Goal: Task Accomplishment & Management: Complete application form

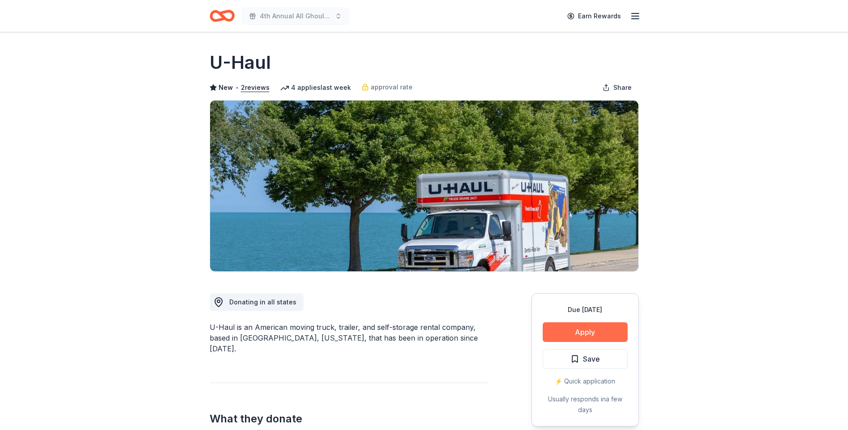
click at [603, 333] on button "Apply" at bounding box center [585, 332] width 85 height 20
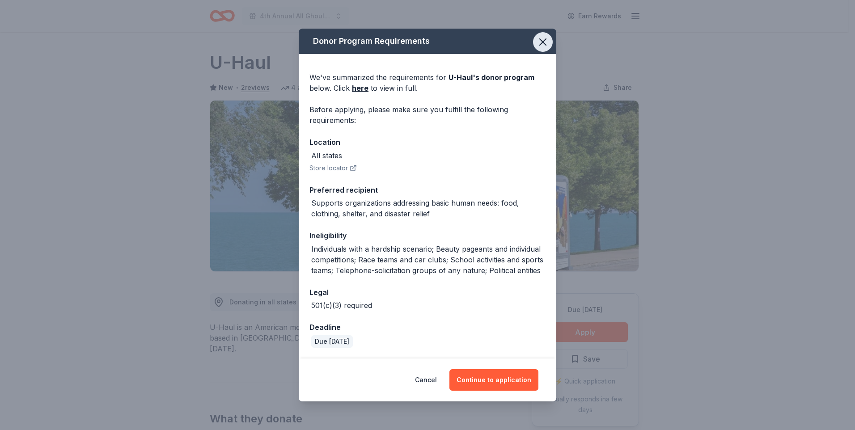
click at [542, 41] on icon "button" at bounding box center [543, 42] width 6 height 6
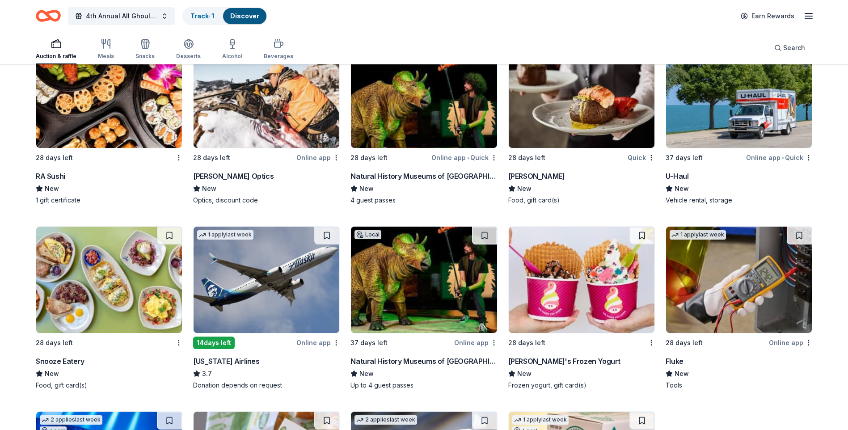
scroll to position [4604, 0]
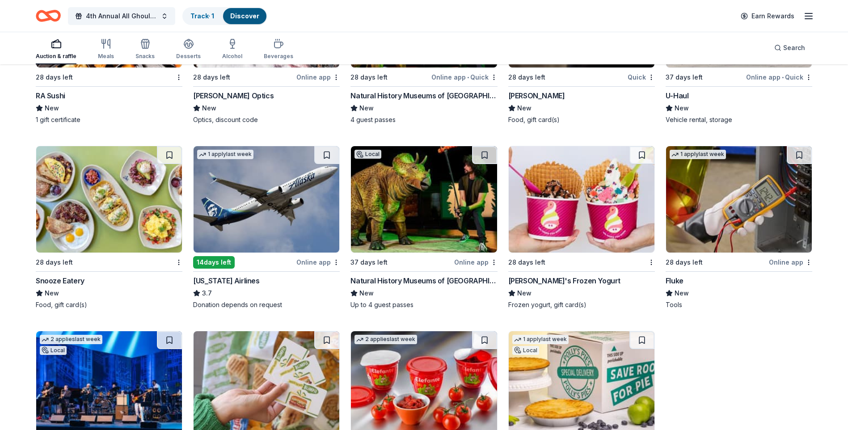
click at [282, 215] on img at bounding box center [267, 199] width 146 height 106
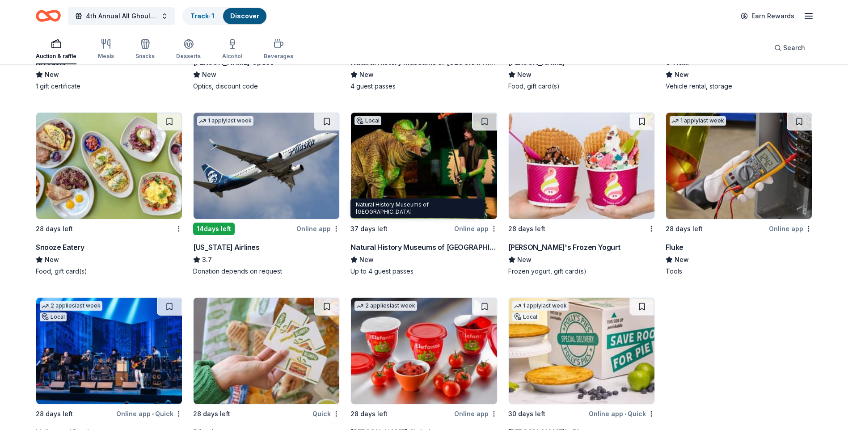
scroll to position [4694, 0]
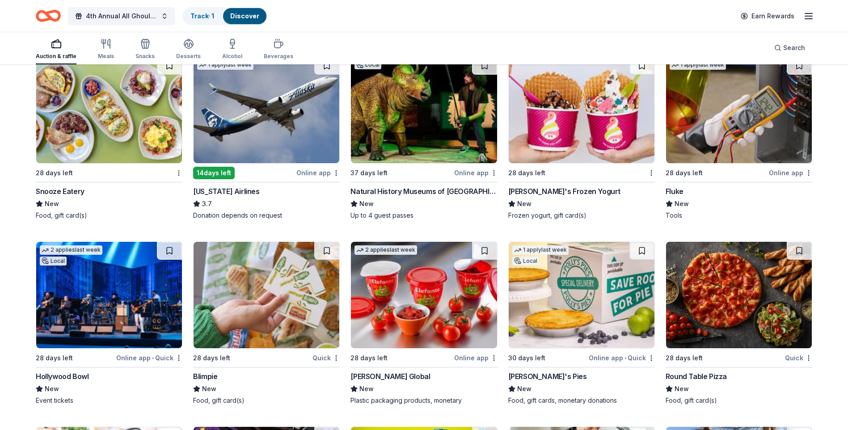
click at [124, 282] on img at bounding box center [109, 295] width 146 height 106
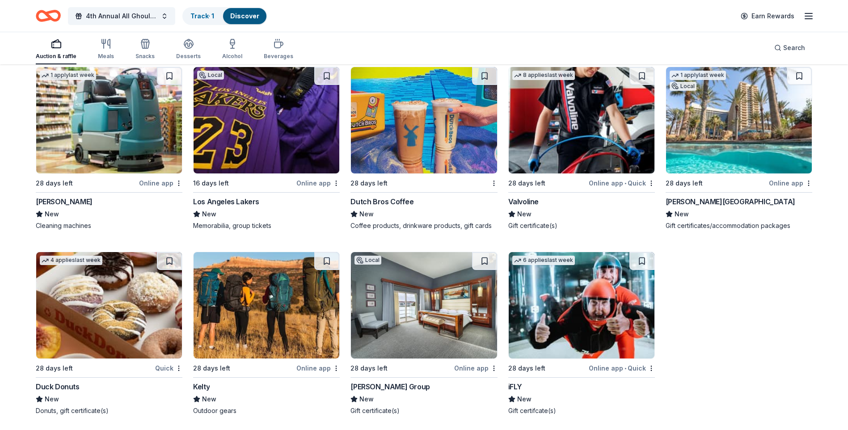
scroll to position [5110, 0]
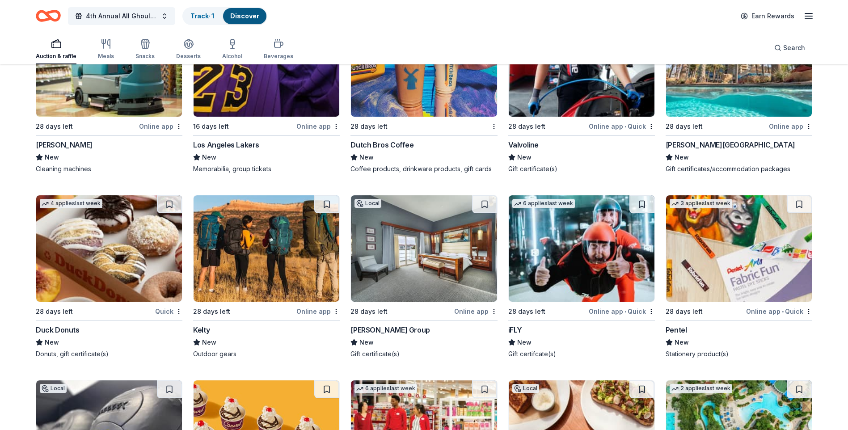
click at [574, 256] on img at bounding box center [582, 248] width 146 height 106
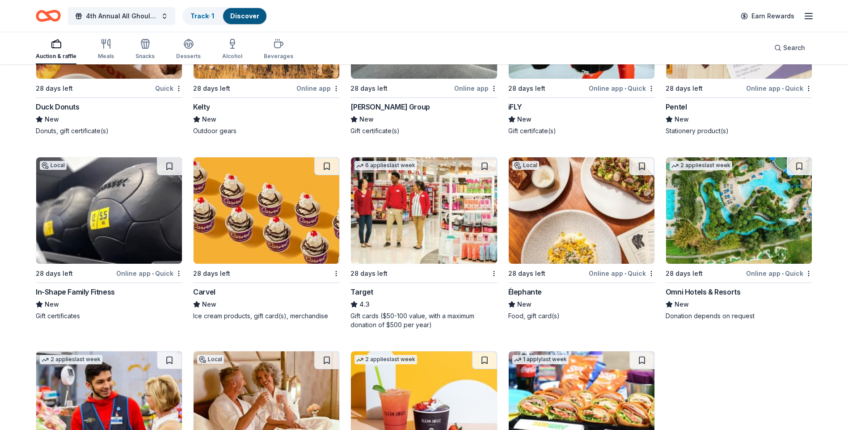
scroll to position [5334, 0]
click at [747, 218] on img at bounding box center [739, 210] width 146 height 106
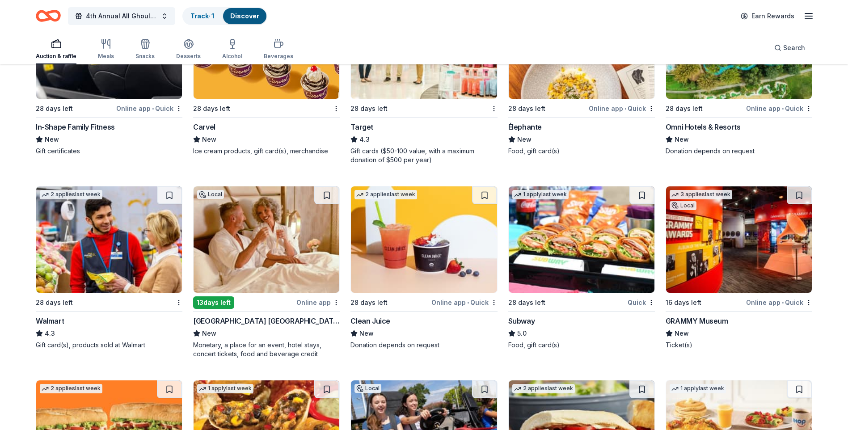
click at [263, 258] on img at bounding box center [267, 239] width 146 height 106
click at [738, 258] on img at bounding box center [739, 239] width 146 height 106
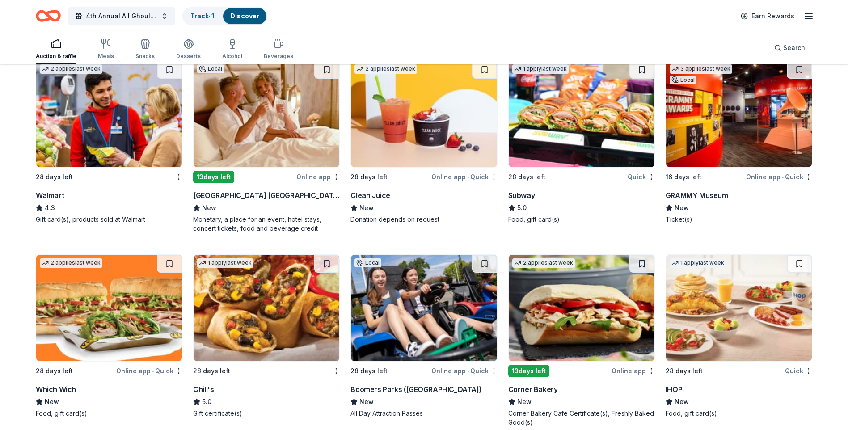
scroll to position [5632, 0]
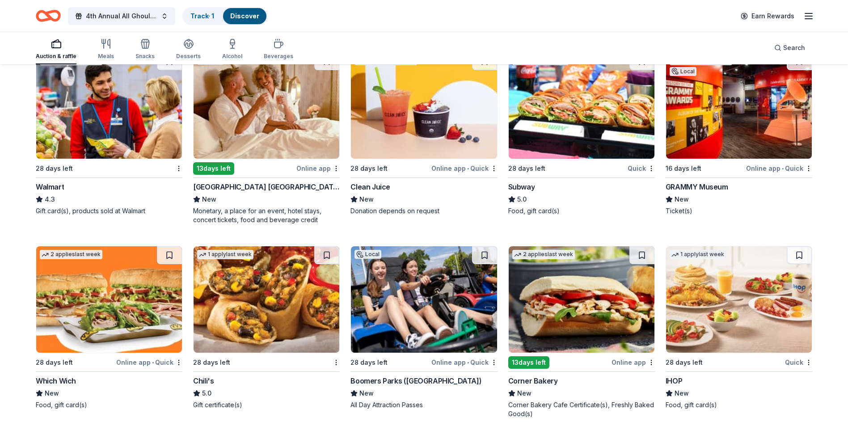
click at [407, 314] on img at bounding box center [424, 299] width 146 height 106
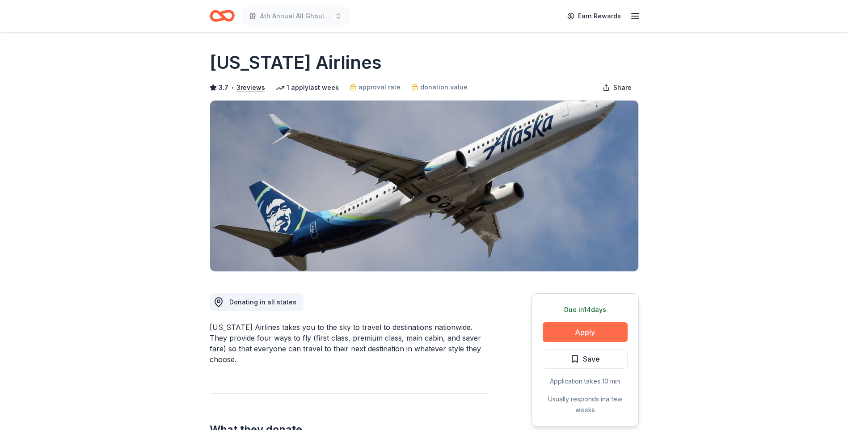
click at [581, 331] on button "Apply" at bounding box center [585, 332] width 85 height 20
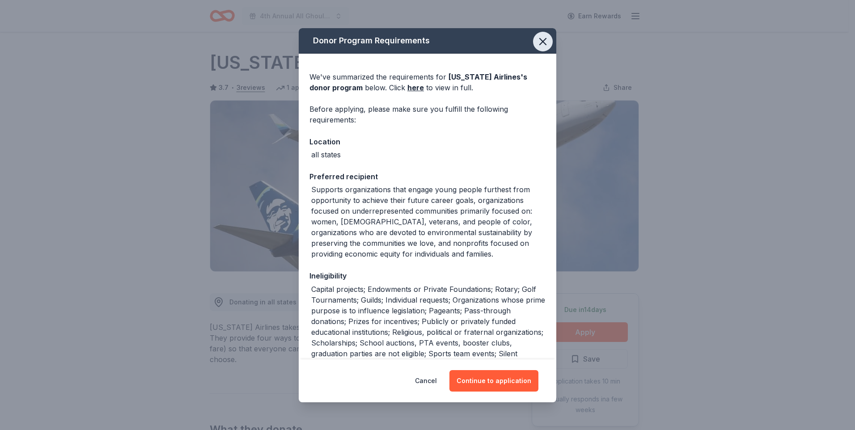
click at [537, 42] on icon "button" at bounding box center [543, 41] width 13 height 13
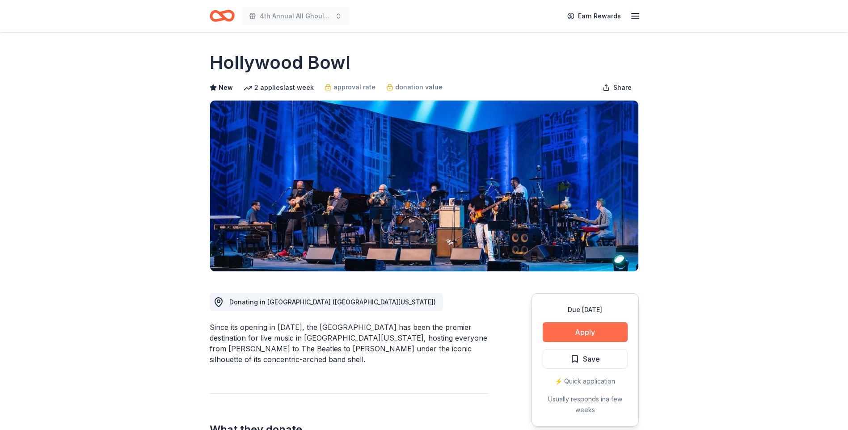
click at [601, 339] on button "Apply" at bounding box center [585, 332] width 85 height 20
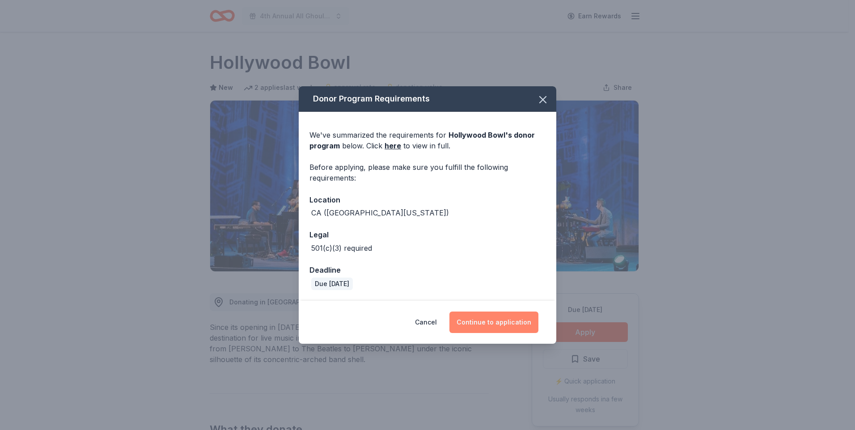
click at [488, 321] on button "Continue to application" at bounding box center [493, 322] width 89 height 21
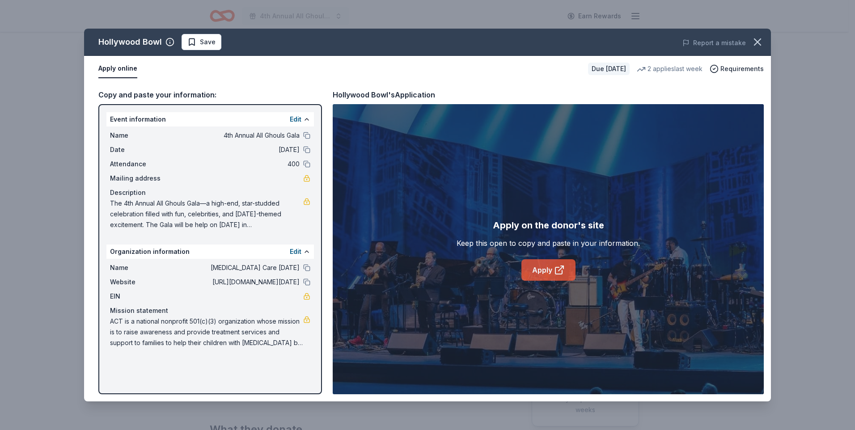
click at [550, 269] on link "Apply" at bounding box center [548, 269] width 54 height 21
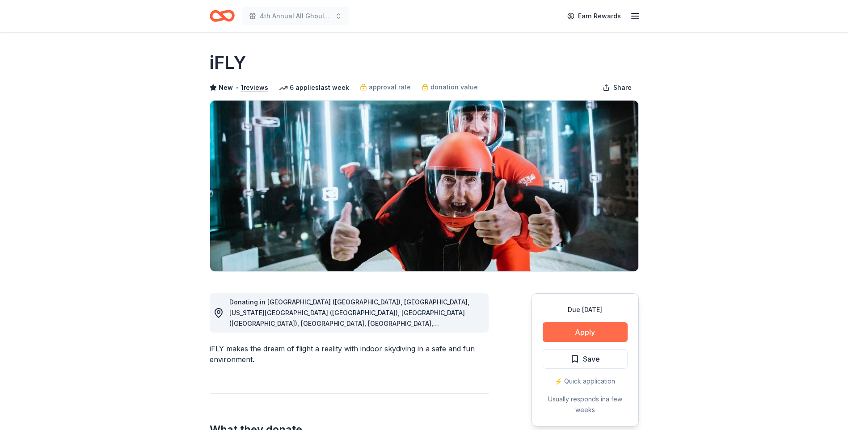
click at [602, 330] on button "Apply" at bounding box center [585, 332] width 85 height 20
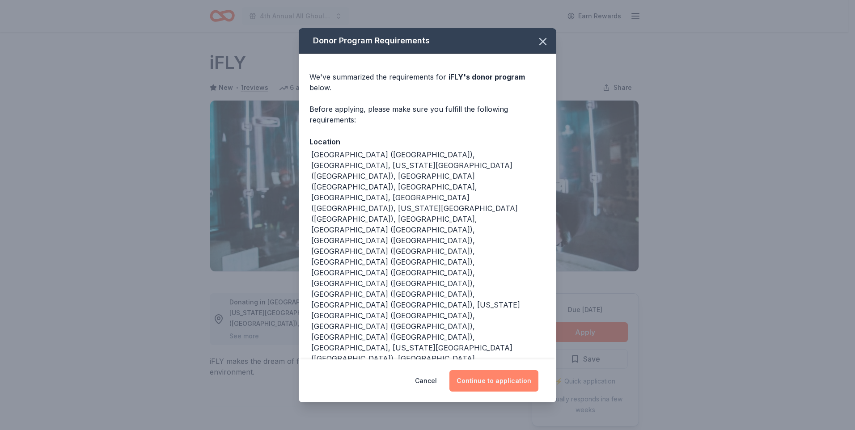
click at [503, 370] on button "Continue to application" at bounding box center [493, 380] width 89 height 21
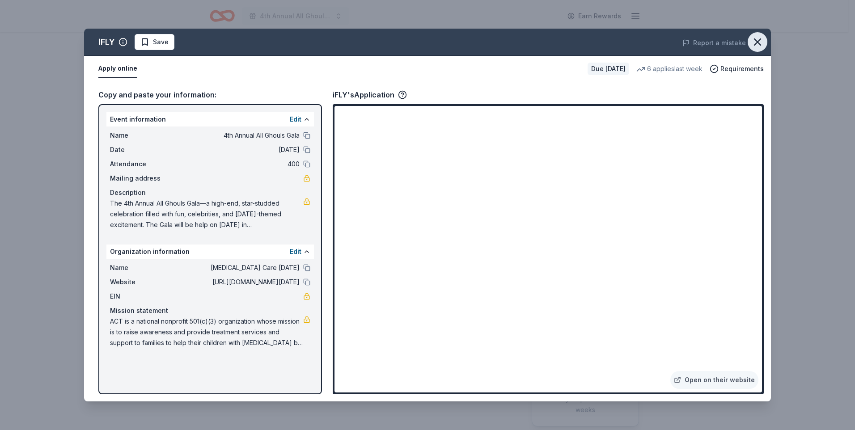
click at [759, 46] on icon "button" at bounding box center [757, 42] width 13 height 13
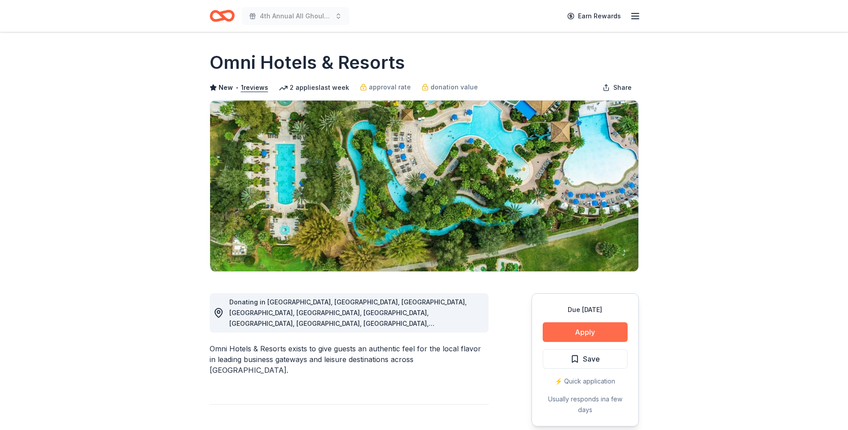
click at [591, 333] on button "Apply" at bounding box center [585, 332] width 85 height 20
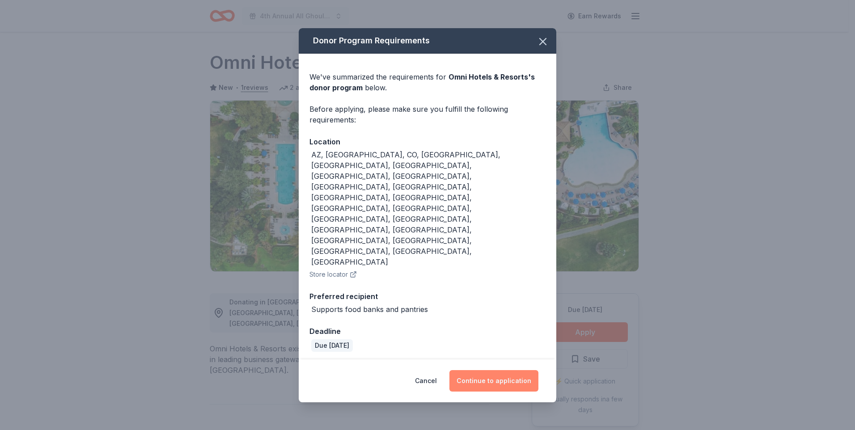
click at [491, 370] on button "Continue to application" at bounding box center [493, 380] width 89 height 21
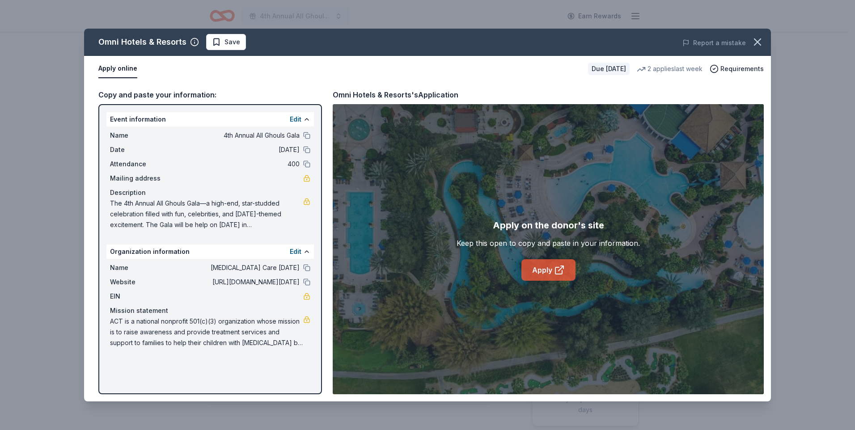
click at [537, 269] on link "Apply" at bounding box center [548, 269] width 54 height 21
click at [755, 42] on icon "button" at bounding box center [757, 42] width 13 height 13
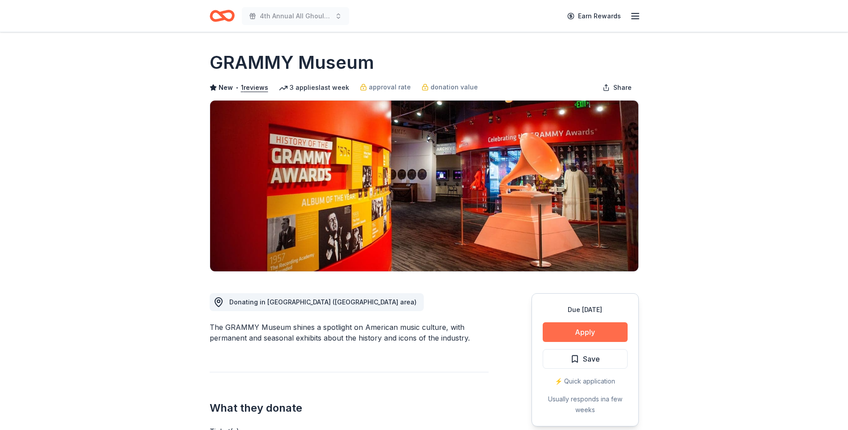
click at [578, 332] on button "Apply" at bounding box center [585, 332] width 85 height 20
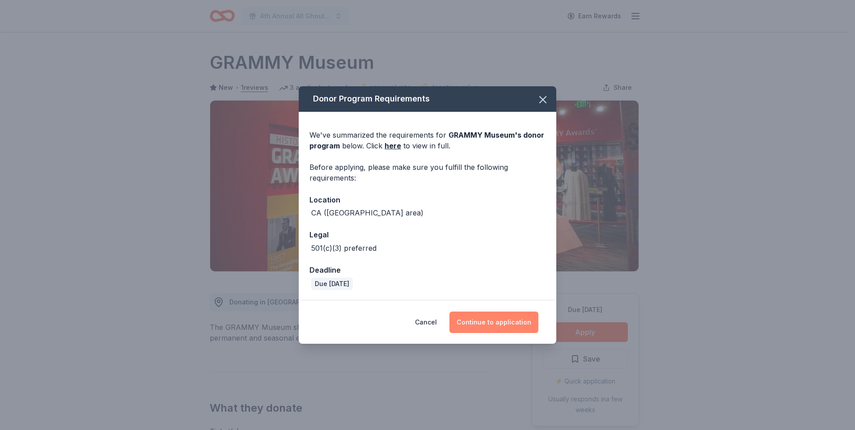
click at [501, 320] on button "Continue to application" at bounding box center [493, 322] width 89 height 21
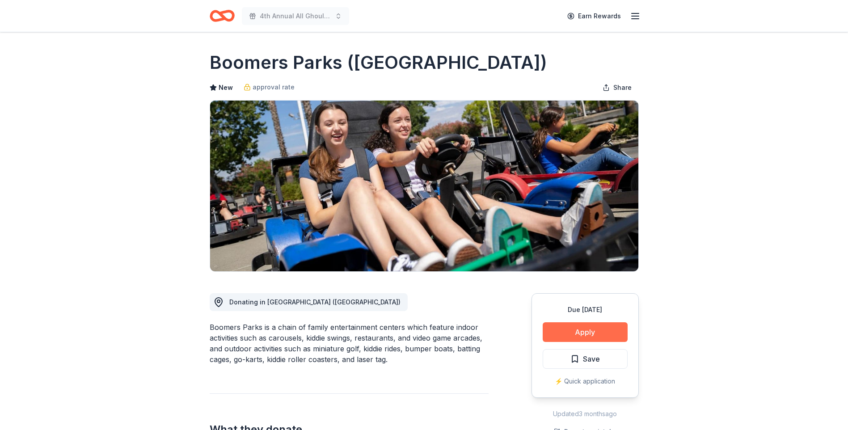
click at [587, 332] on button "Apply" at bounding box center [585, 332] width 85 height 20
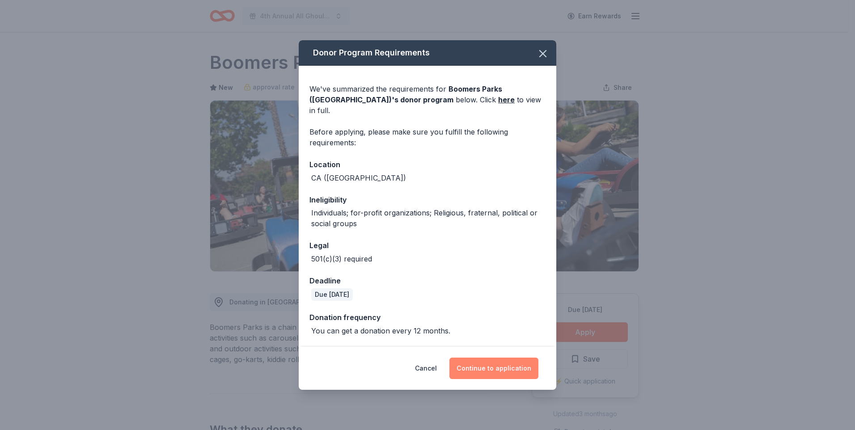
click at [478, 358] on button "Continue to application" at bounding box center [493, 368] width 89 height 21
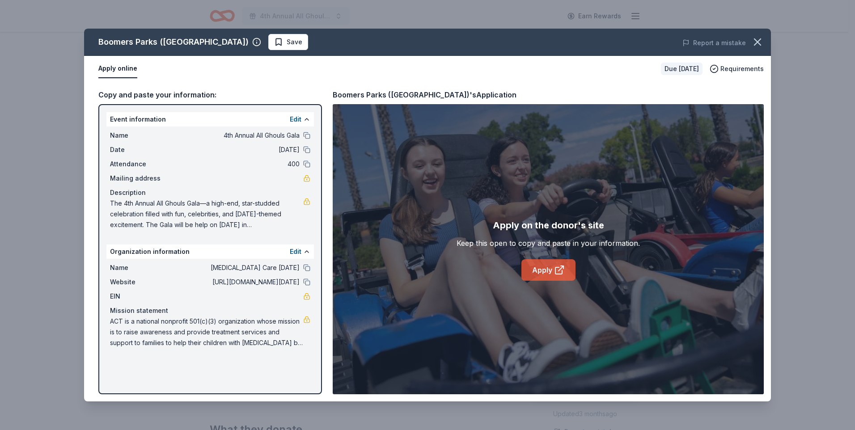
click at [535, 266] on link "Apply" at bounding box center [548, 269] width 54 height 21
